Goal: Book appointment/travel/reservation

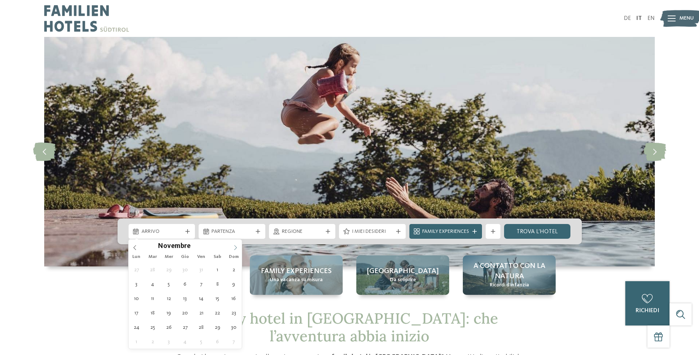
click at [234, 247] on icon at bounding box center [235, 247] width 5 height 5
type input "****"
click at [234, 247] on icon at bounding box center [235, 247] width 5 height 5
type div "17.01.2026"
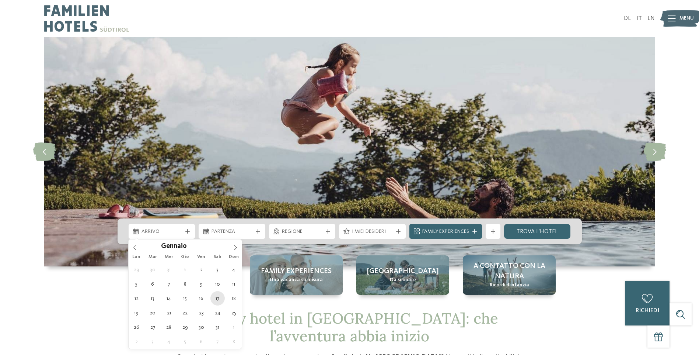
type input "****"
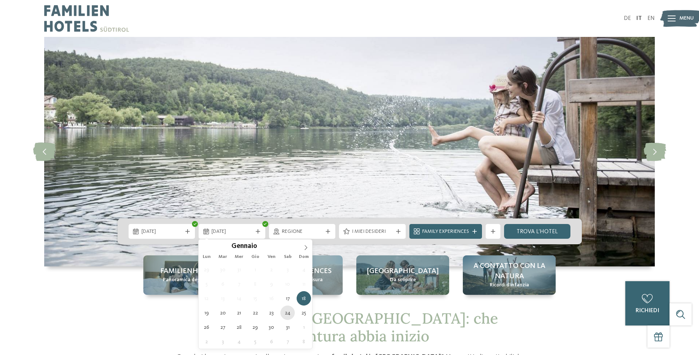
type div "24.01.2026"
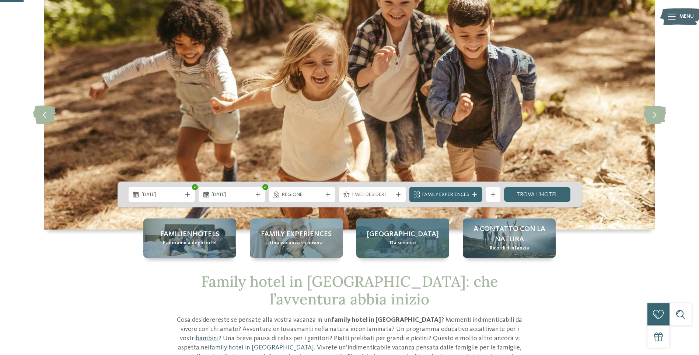
scroll to position [74, 0]
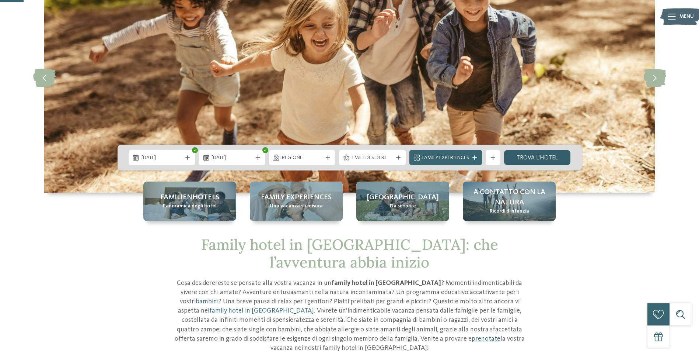
click at [543, 159] on link "trova l’hotel" at bounding box center [537, 157] width 67 height 15
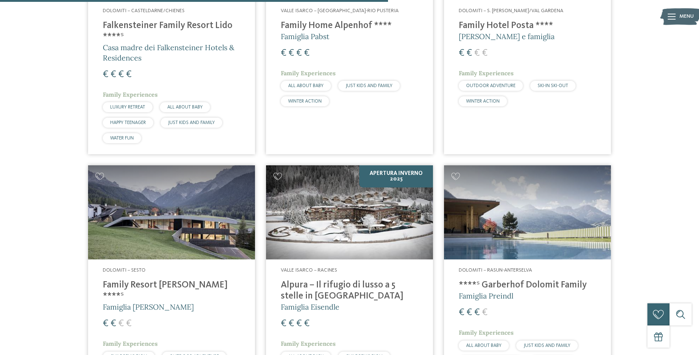
scroll to position [905, 0]
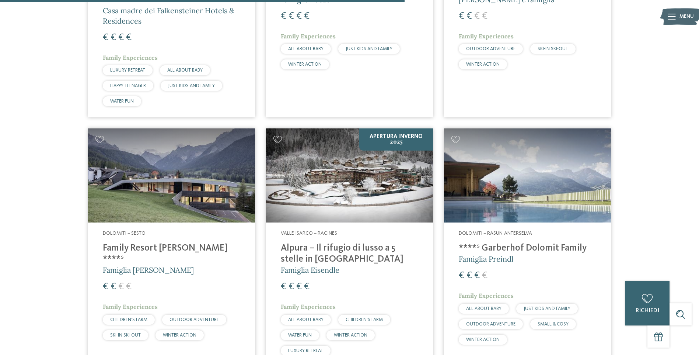
drag, startPoint x: 325, startPoint y: 133, endPoint x: 308, endPoint y: 154, distance: 26.5
click at [308, 154] on img at bounding box center [349, 175] width 167 height 94
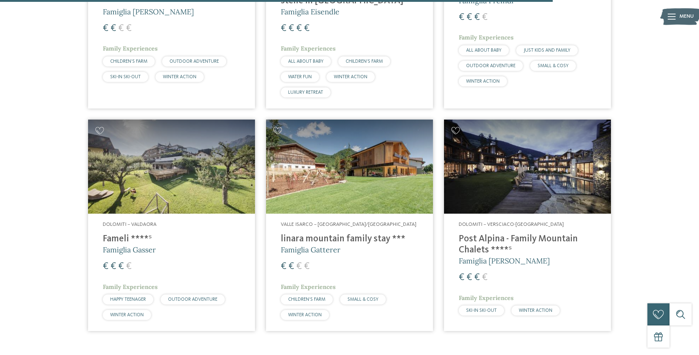
scroll to position [1237, 0]
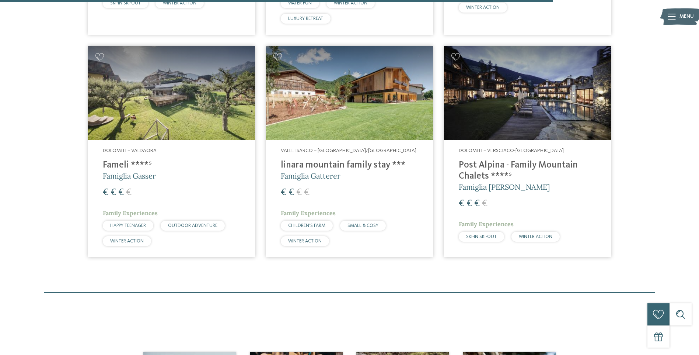
click at [335, 167] on h4 "linara mountain family stay ***" at bounding box center [349, 165] width 137 height 11
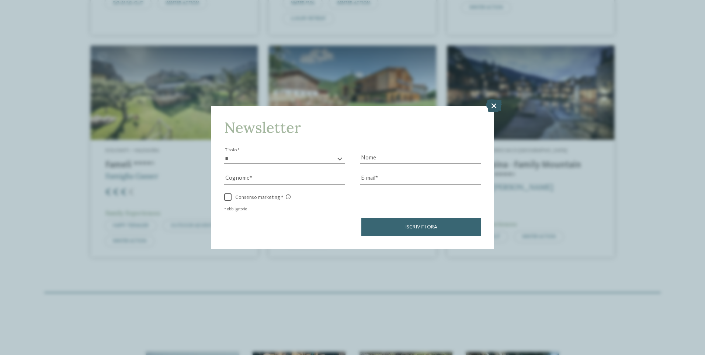
click at [495, 107] on icon at bounding box center [494, 105] width 16 height 13
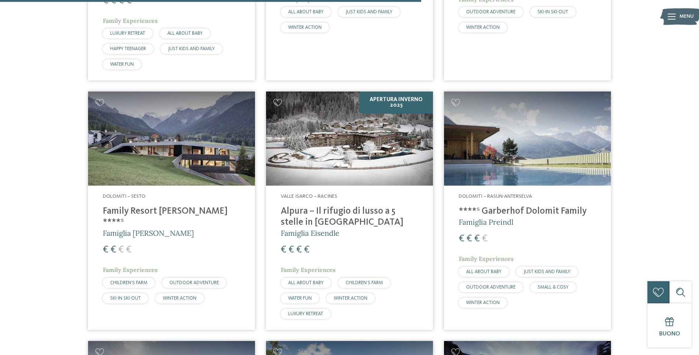
scroll to position [868, 0]
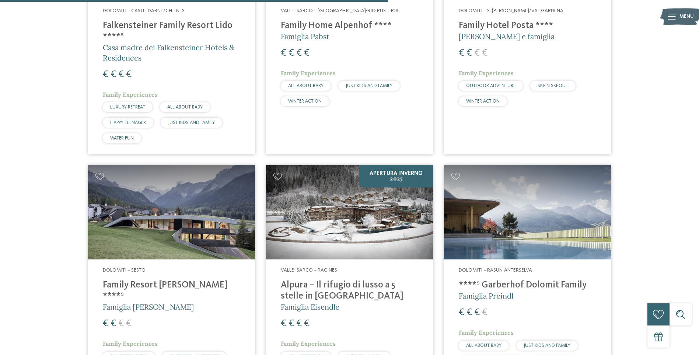
click at [552, 88] on span "SKI-IN SKI-OUT" at bounding box center [553, 85] width 31 height 5
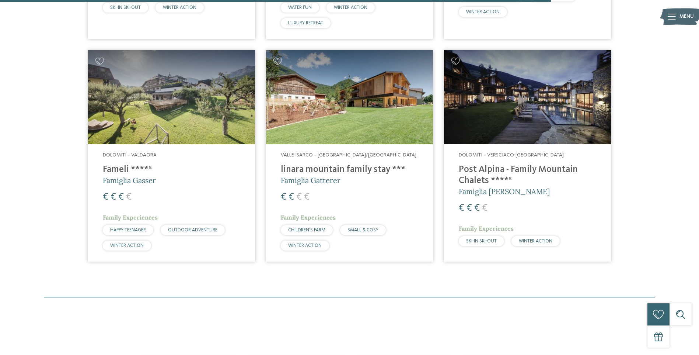
scroll to position [1196, 0]
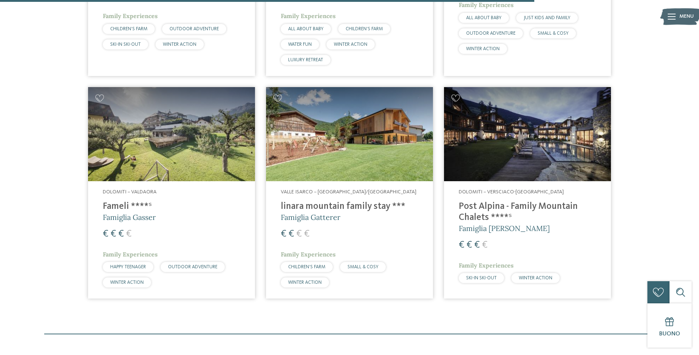
click at [125, 280] on span "WINTER ACTION" at bounding box center [127, 282] width 34 height 5
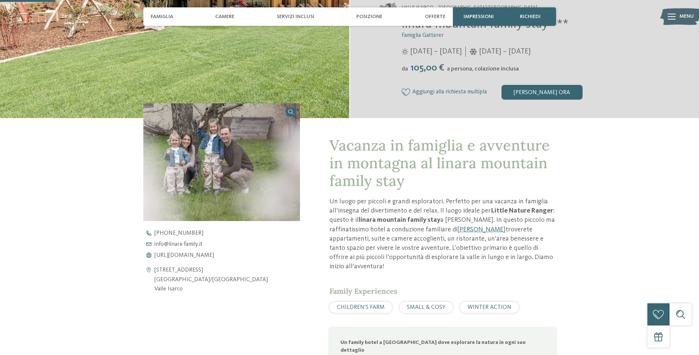
scroll to position [221, 0]
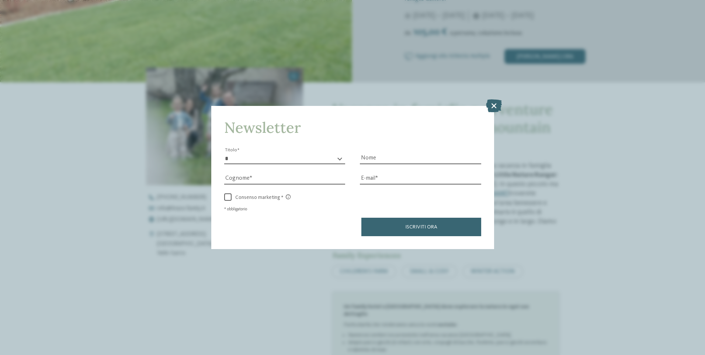
click at [493, 105] on icon at bounding box center [494, 105] width 16 height 13
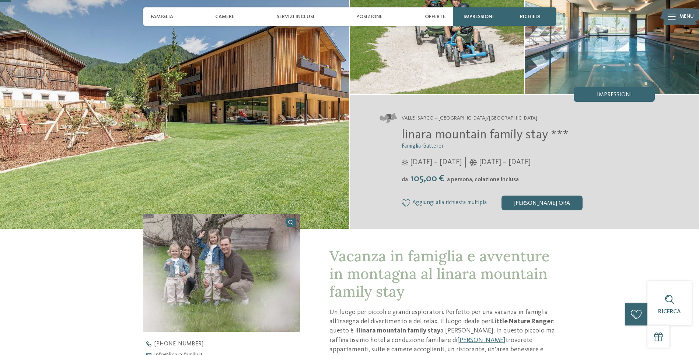
scroll to position [37, 0]
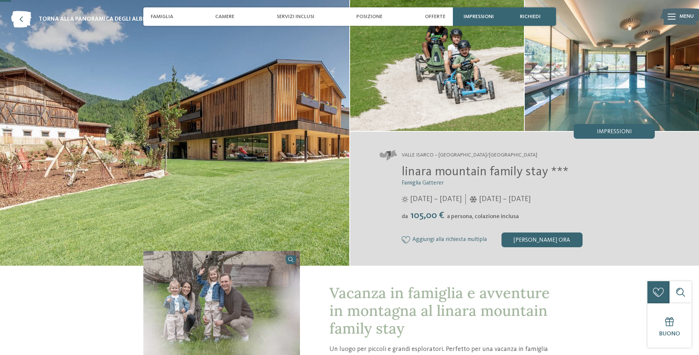
click at [673, 16] on icon at bounding box center [672, 17] width 8 height 6
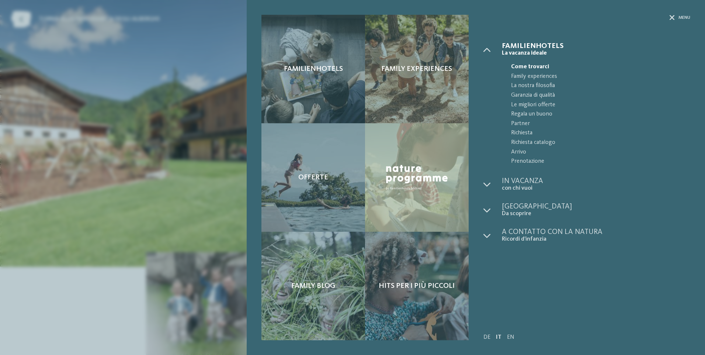
click at [60, 198] on div "Familienhotels Family experiences Offerte" at bounding box center [352, 177] width 705 height 355
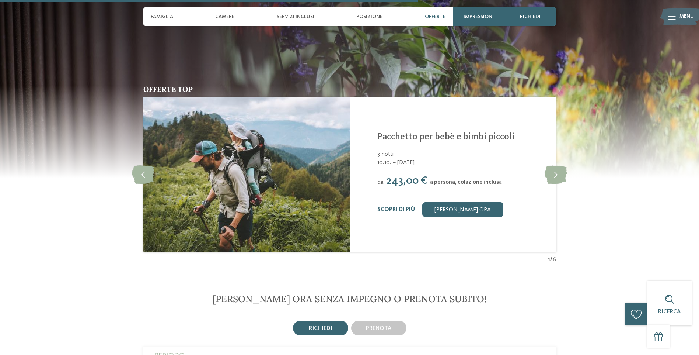
scroll to position [1548, 0]
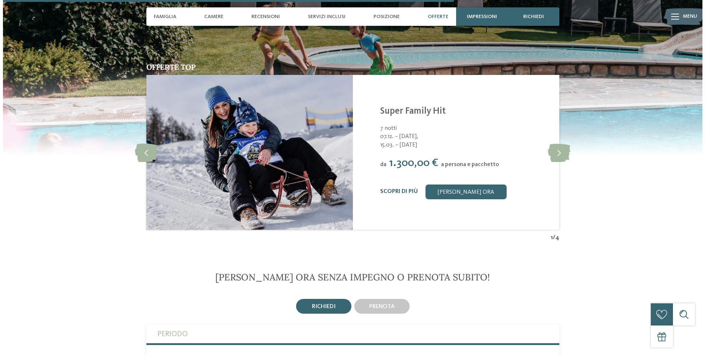
scroll to position [1585, 0]
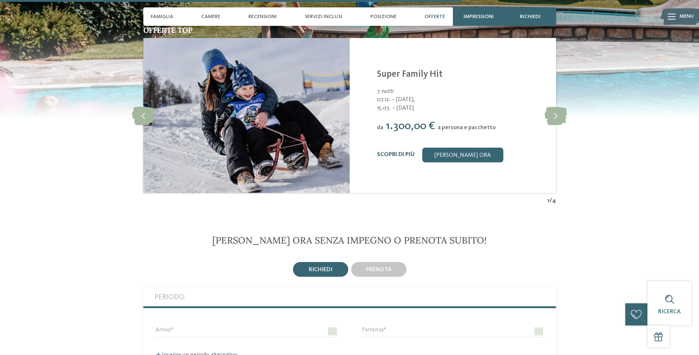
click at [404, 151] on link "Scopri di più" at bounding box center [396, 154] width 38 height 6
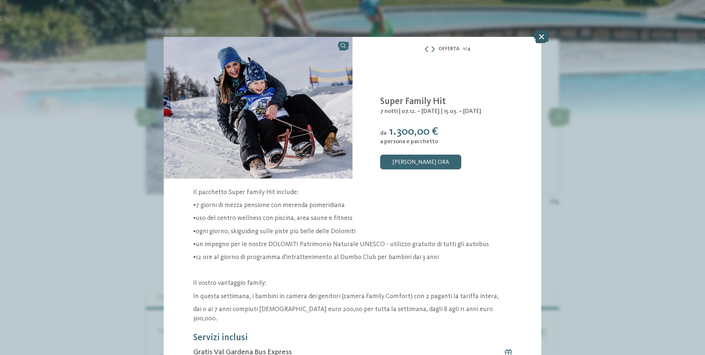
click at [538, 38] on icon at bounding box center [541, 36] width 16 height 13
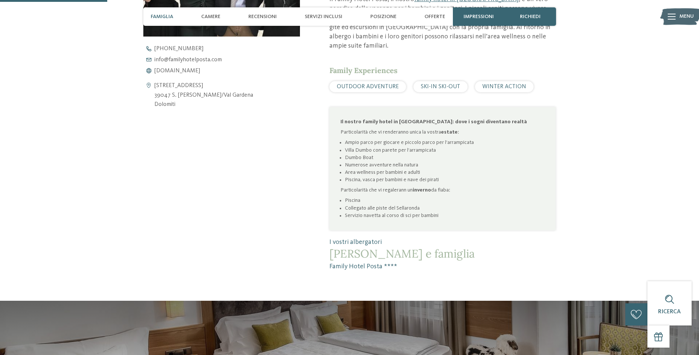
scroll to position [332, 0]
